Goal: Transaction & Acquisition: Purchase product/service

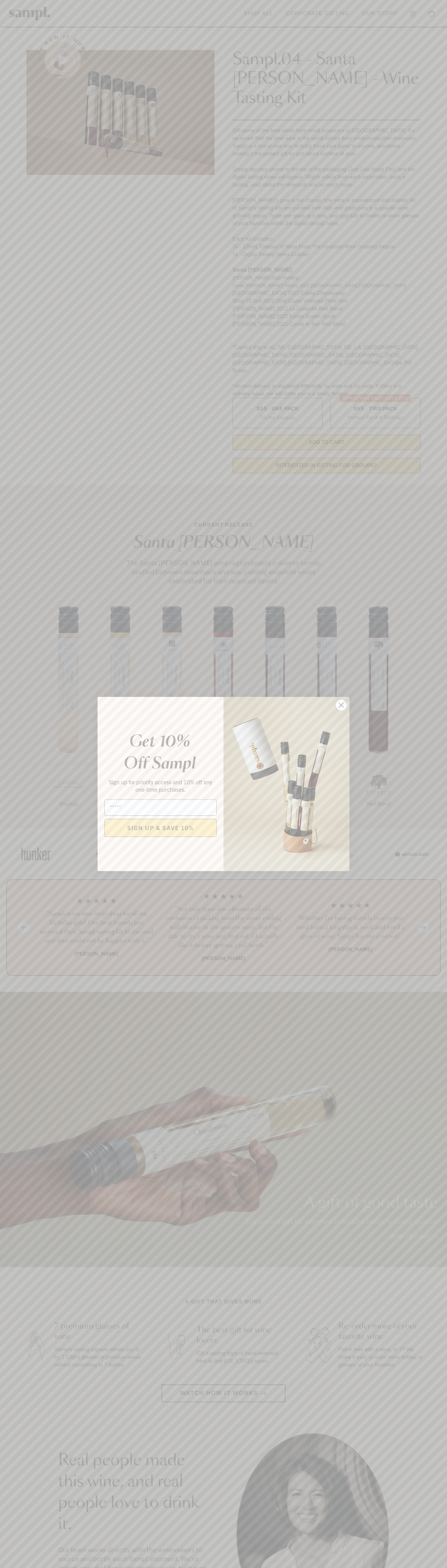
click at [341, 705] on icon "Close dialog" at bounding box center [341, 705] width 4 height 4
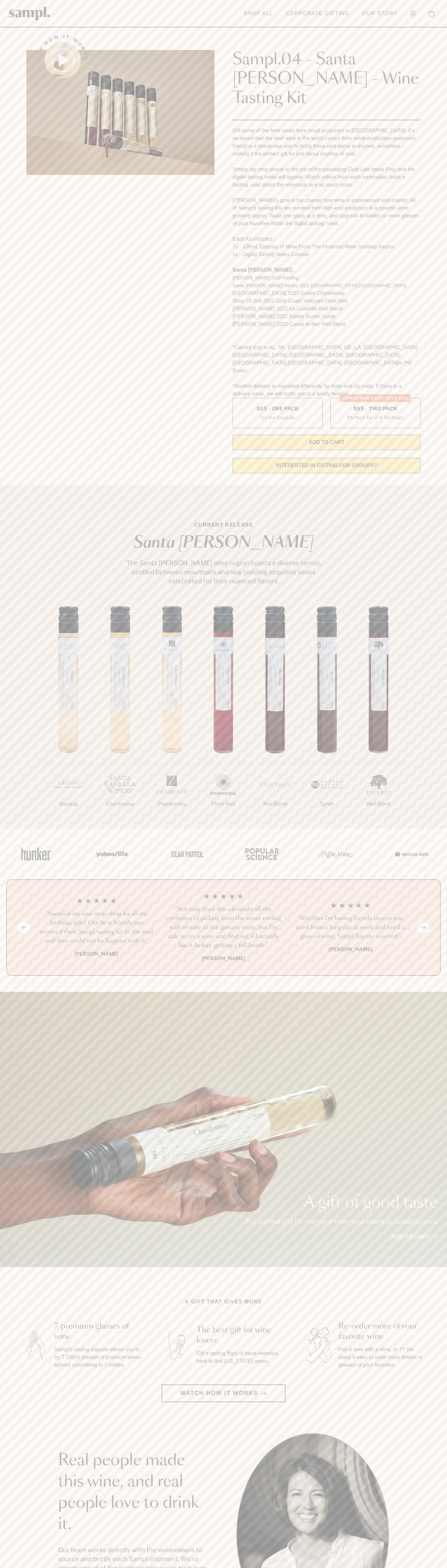
click at [5, 15] on header "Toggle navigation menu Shop All Corporate Gifting Our Story Account Story Shop …" at bounding box center [224, 13] width 447 height 27
click at [180, 1567] on html "Skip to main content Toggle navigation menu Shop All Corporate Gifting Our Stor…" at bounding box center [224, 1304] width 447 height 2608
click at [23, 1522] on section "Real people made this wine, and real people love to drink it. Our team works di…" at bounding box center [224, 1533] width 447 height 201
click at [375, 398] on label "Christmas SALE! Save 20% $95 - Two Pack Perfect For 2-4 Tastings" at bounding box center [375, 413] width 90 height 30
